Goal: Book appointment/travel/reservation

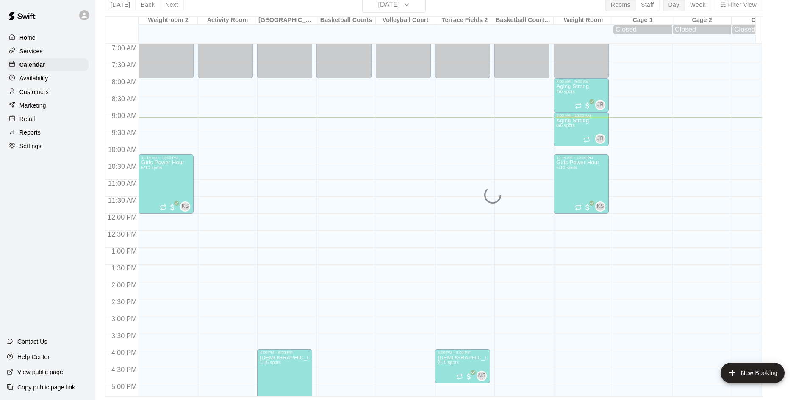
scroll to position [173, 0]
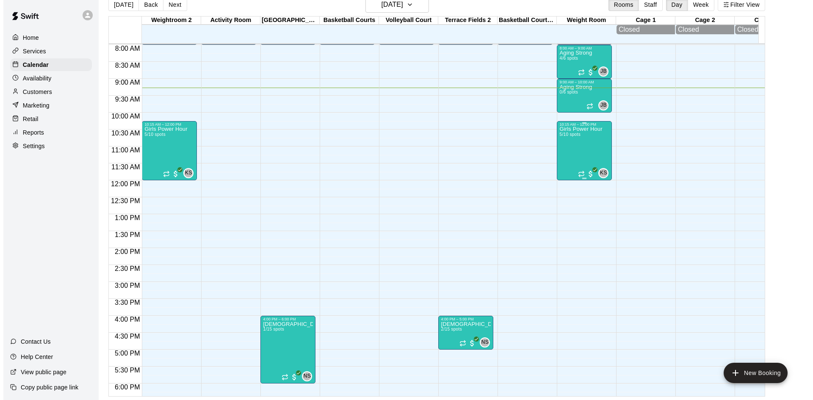
scroll to position [268, 0]
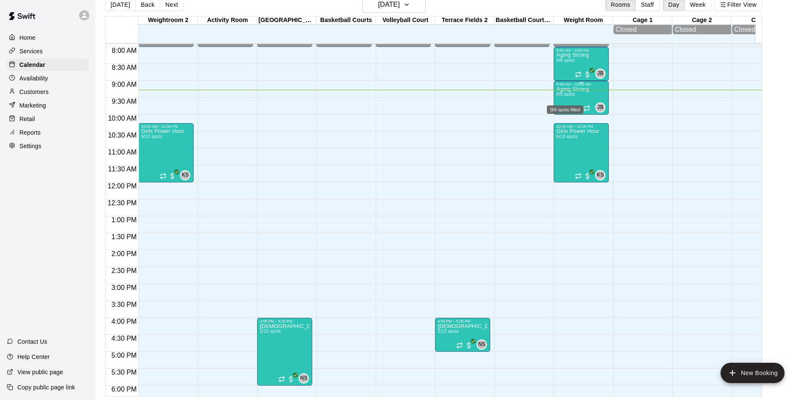
click at [568, 95] on span "0/6 spots" at bounding box center [565, 94] width 19 height 5
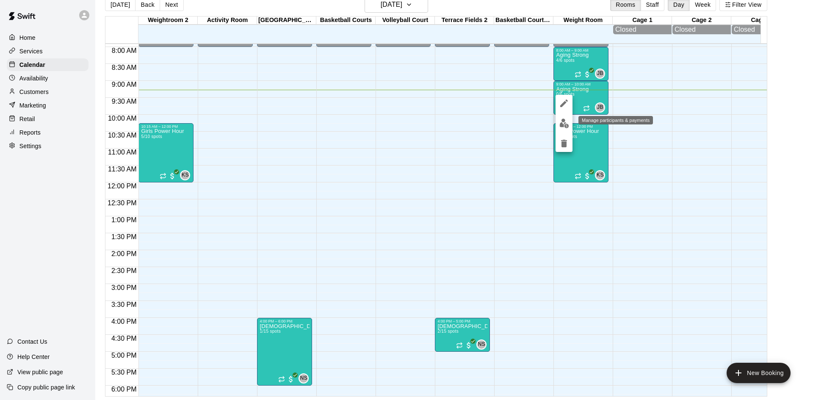
click at [565, 126] on img "edit" at bounding box center [564, 124] width 10 height 10
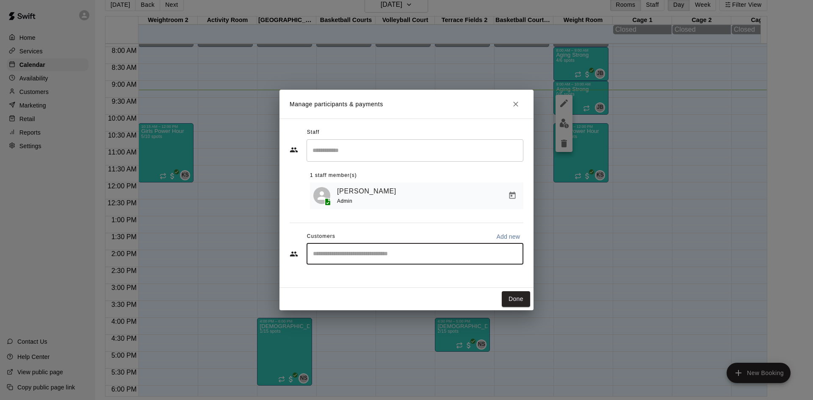
click at [376, 255] on input "Start typing to search customers..." at bounding box center [414, 254] width 209 height 8
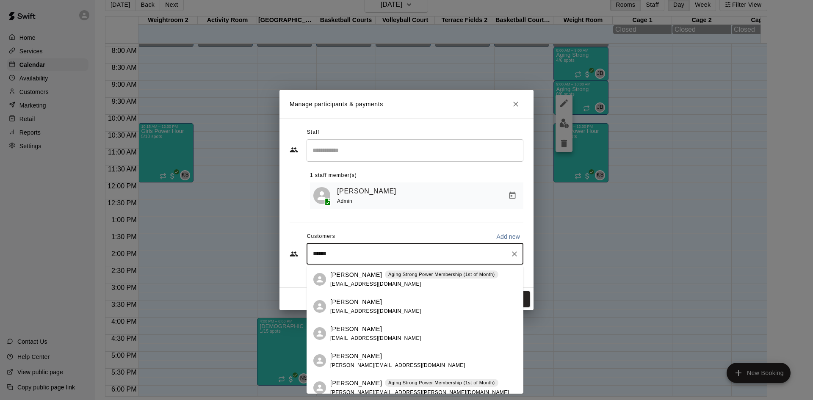
type input "*******"
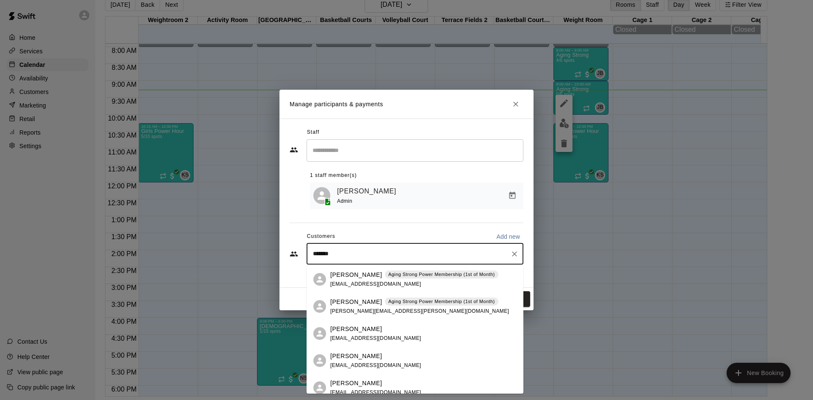
click at [384, 307] on div "Michelle Mashia Aging Strong Power Membership (1st of Month) michelle.mashia@gm…" at bounding box center [419, 307] width 179 height 18
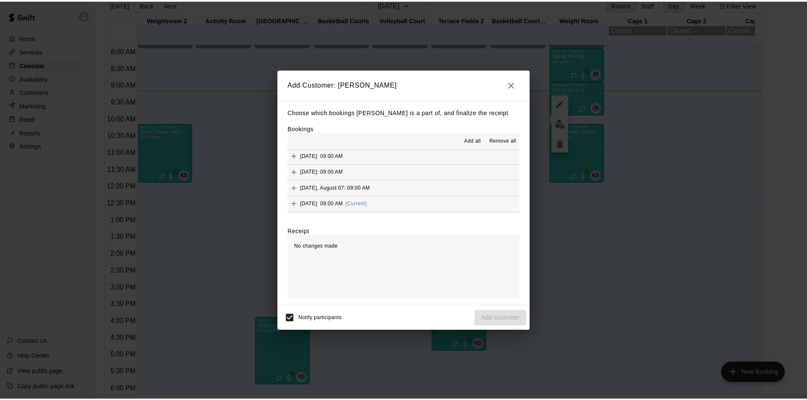
scroll to position [381, 0]
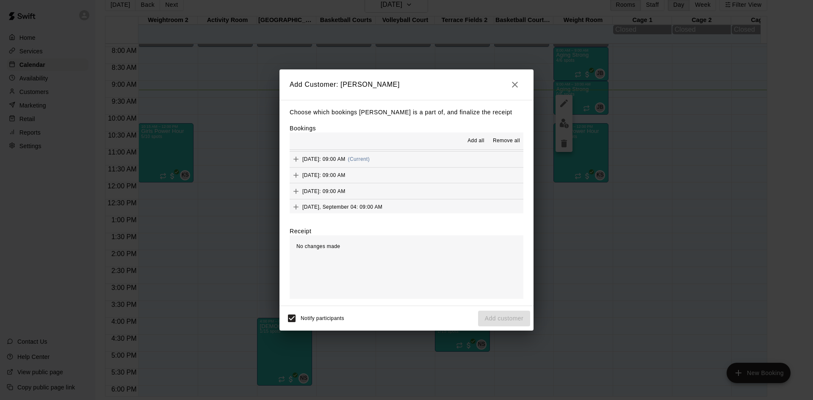
click at [409, 162] on button "Thursday, August 14: 09:00 AM (Current)" at bounding box center [407, 160] width 234 height 16
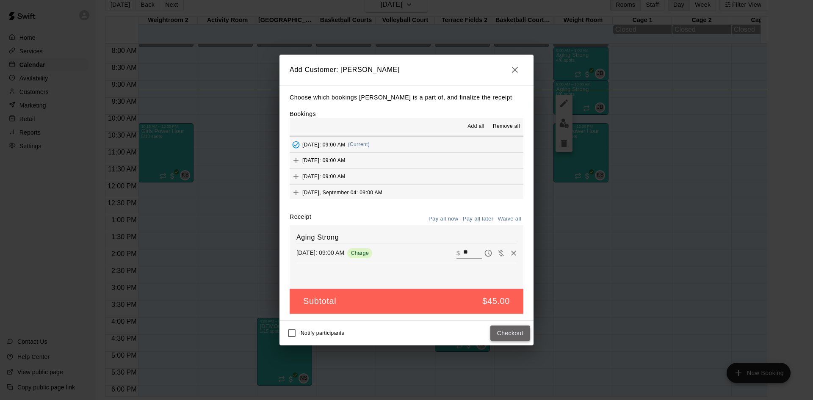
click at [520, 332] on button "Checkout" at bounding box center [510, 334] width 40 height 16
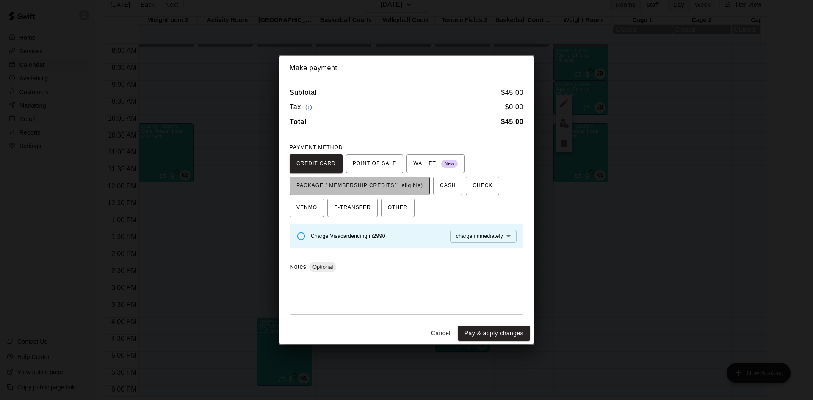
click at [413, 185] on span "PACKAGE / MEMBERSHIP CREDITS (1 eligible)" at bounding box center [359, 186] width 127 height 14
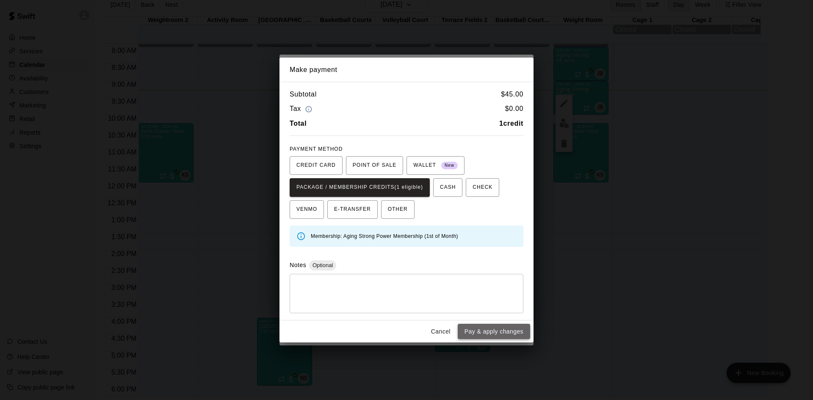
click at [489, 335] on button "Pay & apply changes" at bounding box center [494, 332] width 72 height 16
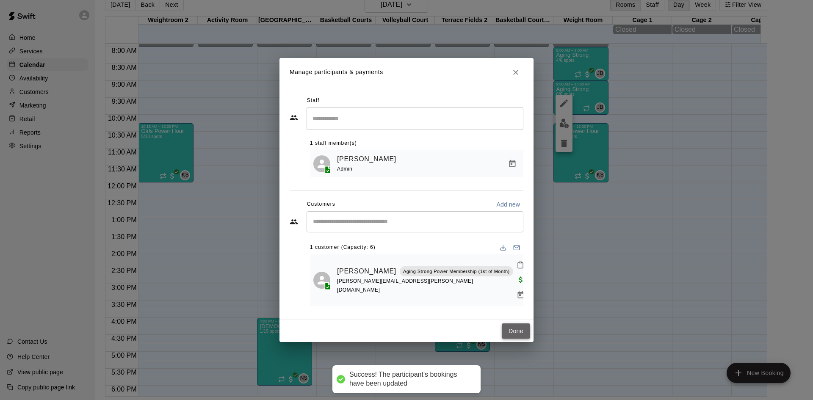
click at [515, 329] on button "Done" at bounding box center [516, 332] width 28 height 16
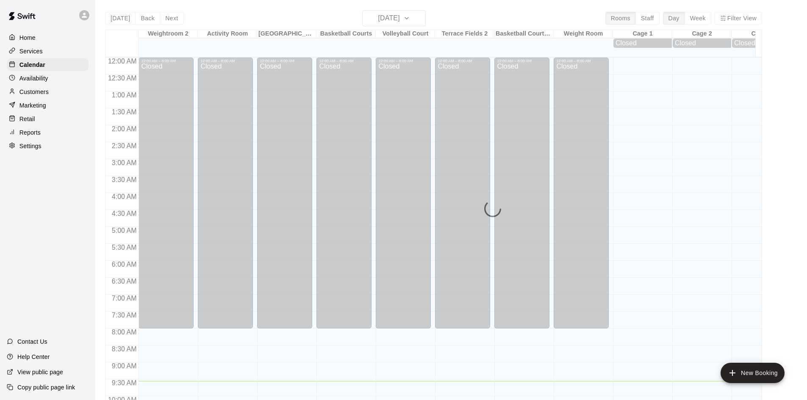
scroll to position [324, 0]
